Goal: Check status: Check status

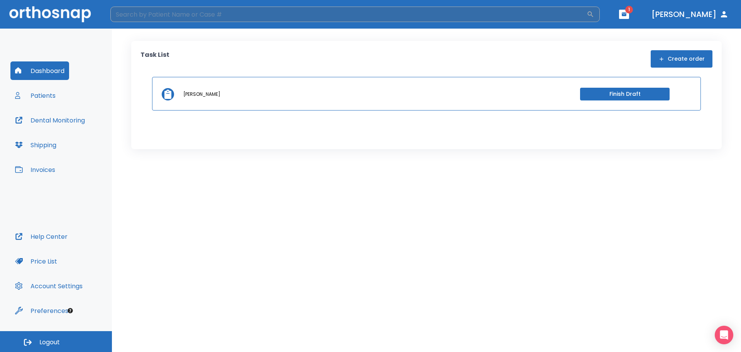
click at [139, 16] on input "search" at bounding box center [348, 14] width 477 height 15
type input "[PERSON_NAME]"
click at [231, 70] on div "Patients" at bounding box center [362, 67] width 470 height 12
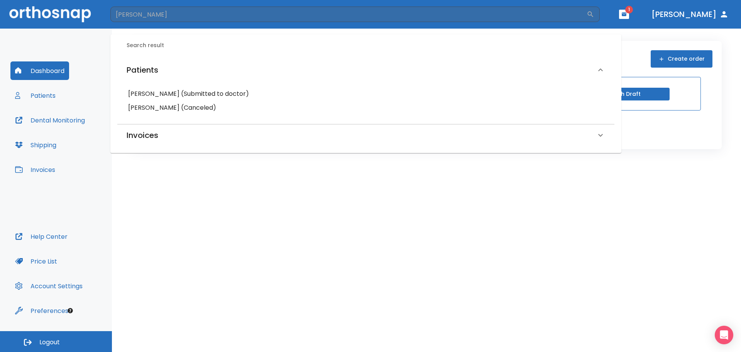
click at [220, 93] on h6 "[PERSON_NAME] (Submitted to doctor)" at bounding box center [366, 93] width 476 height 11
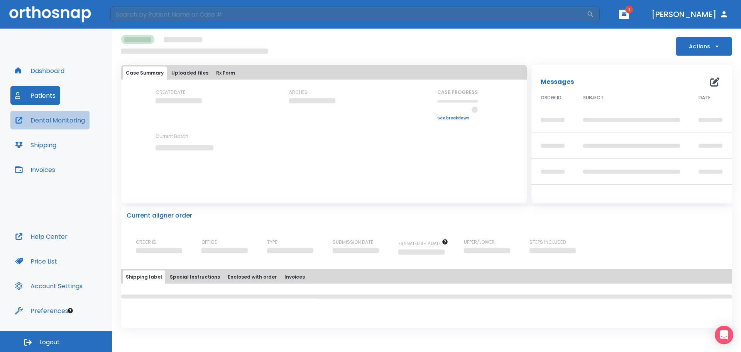
click at [67, 117] on button "Dental Monitoring" at bounding box center [49, 120] width 79 height 19
